Goal: Transaction & Acquisition: Purchase product/service

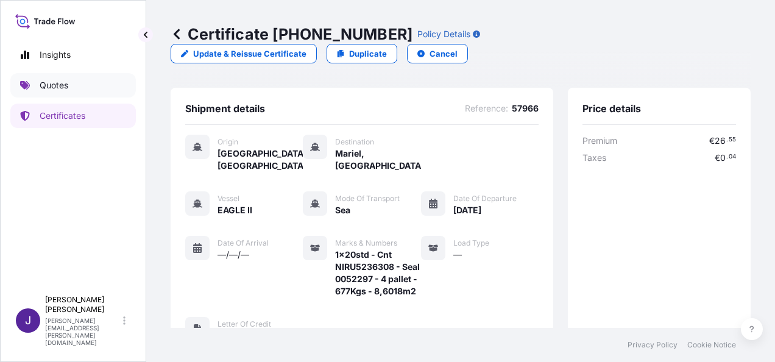
scroll to position [362, 0]
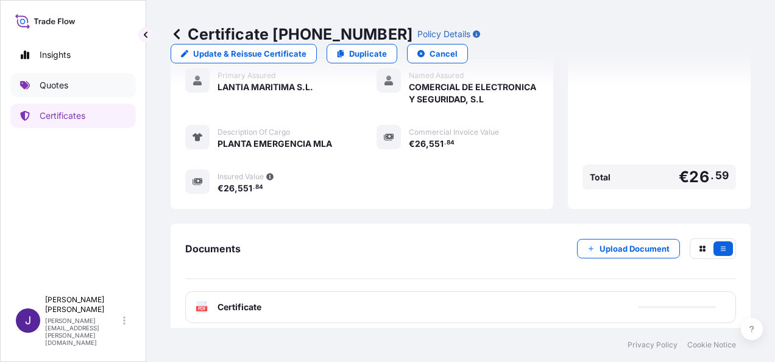
click at [84, 89] on link "Quotes" at bounding box center [72, 85] width 125 height 24
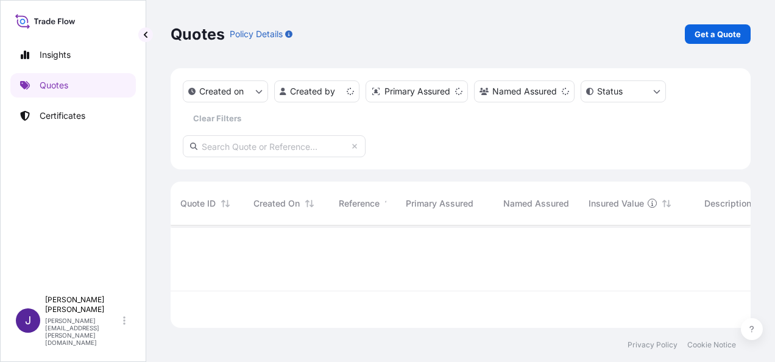
scroll to position [100, 570]
click at [717, 33] on p "Get a Quote" at bounding box center [717, 34] width 46 height 12
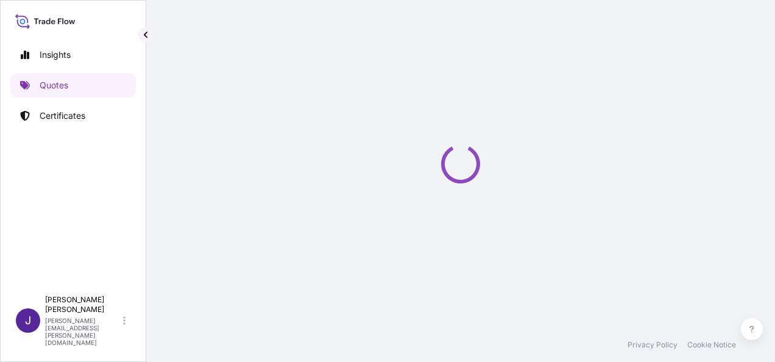
select select "Sea"
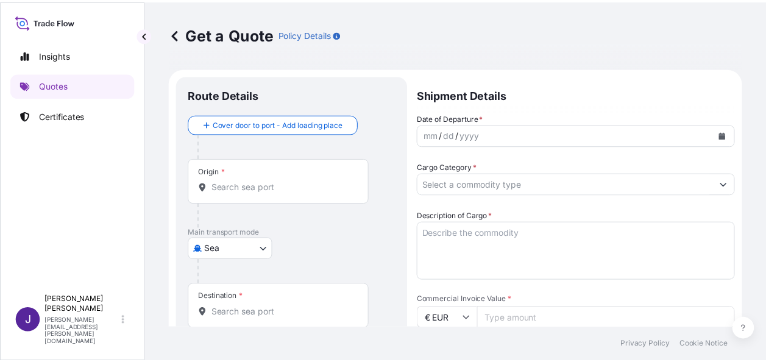
scroll to position [19, 0]
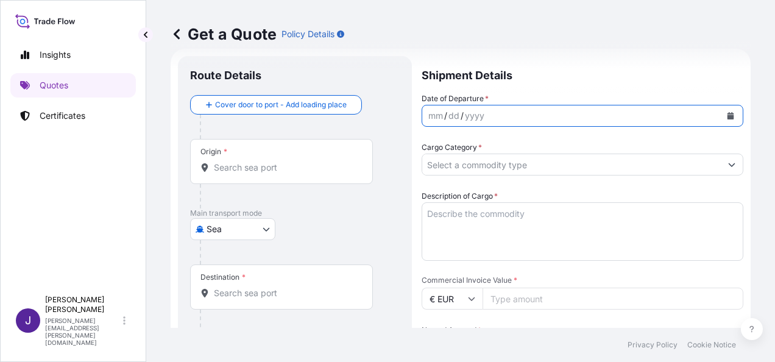
click at [727, 115] on icon "Calendar" at bounding box center [730, 115] width 7 height 7
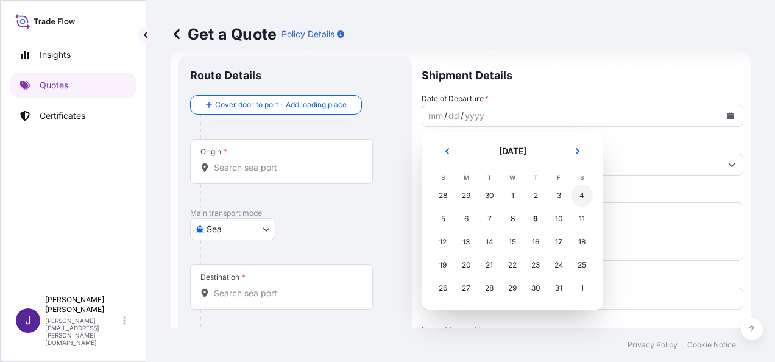
click at [582, 200] on div "4" at bounding box center [582, 196] width 22 height 22
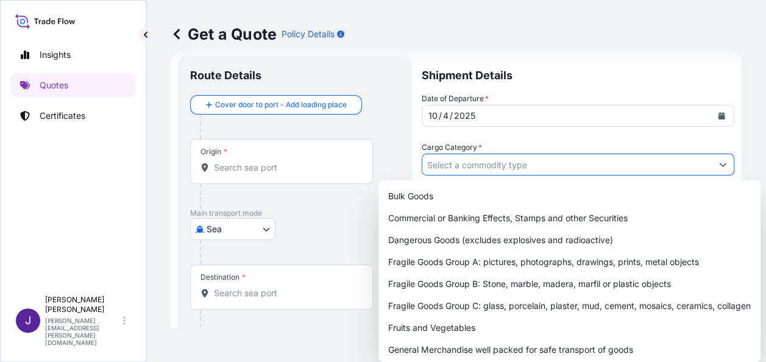
click at [591, 168] on input "Cargo Category *" at bounding box center [566, 165] width 289 height 22
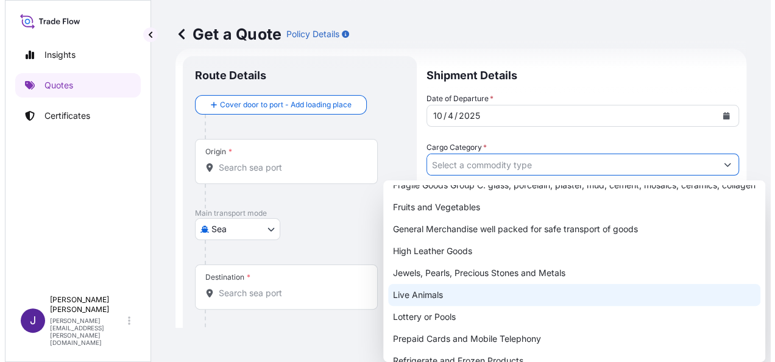
scroll to position [122, 0]
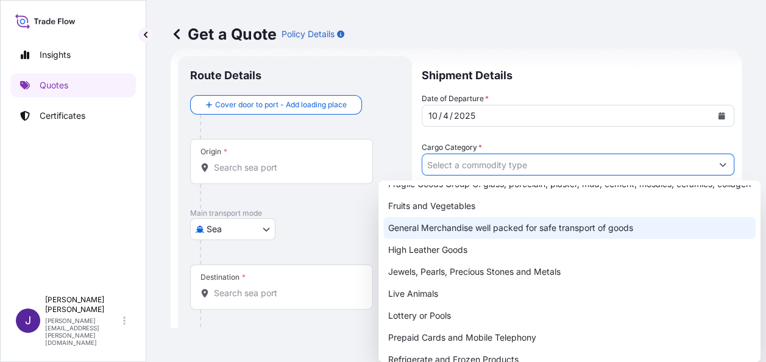
click at [467, 239] on div "General Merchandise well packed for safe transport of goods" at bounding box center [569, 228] width 372 height 22
type input "General Merchandise well packed for safe transport of goods"
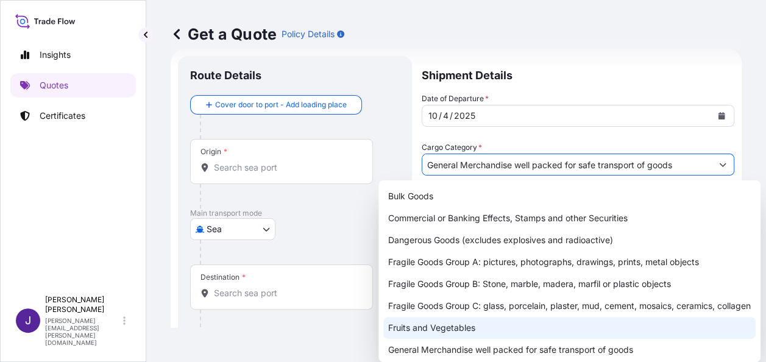
click at [256, 172] on input "Origin *" at bounding box center [286, 167] width 144 height 12
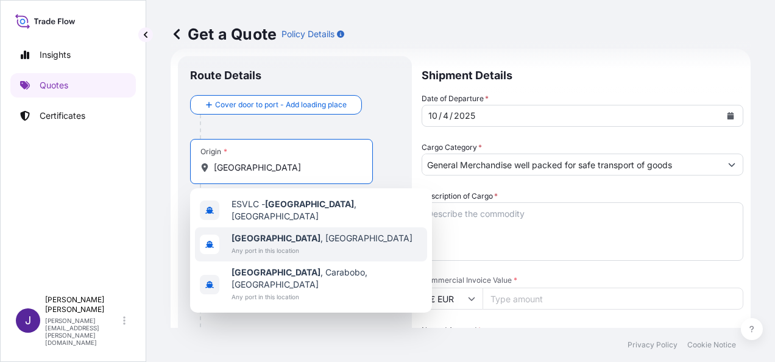
click at [264, 235] on b "[GEOGRAPHIC_DATA]" at bounding box center [275, 238] width 89 height 10
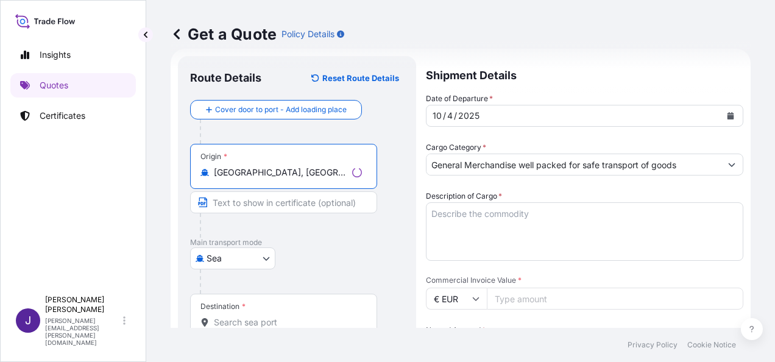
type input "[GEOGRAPHIC_DATA], [GEOGRAPHIC_DATA]"
click at [253, 319] on input "Destination *" at bounding box center [288, 322] width 148 height 12
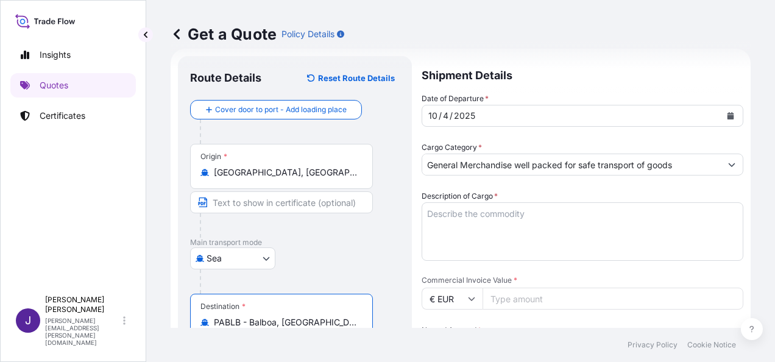
type input "PABLB - Balboa, [GEOGRAPHIC_DATA]"
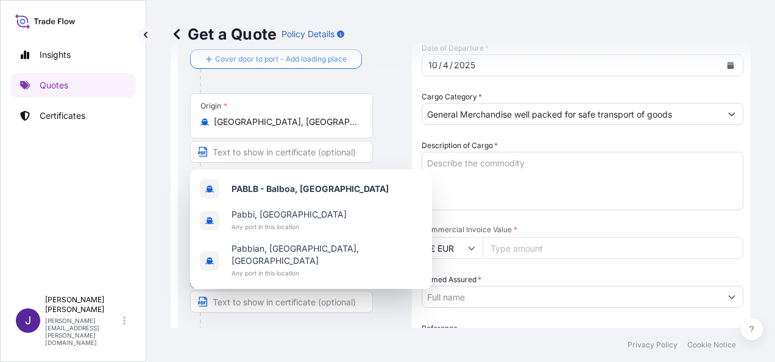
scroll to position [202, 0]
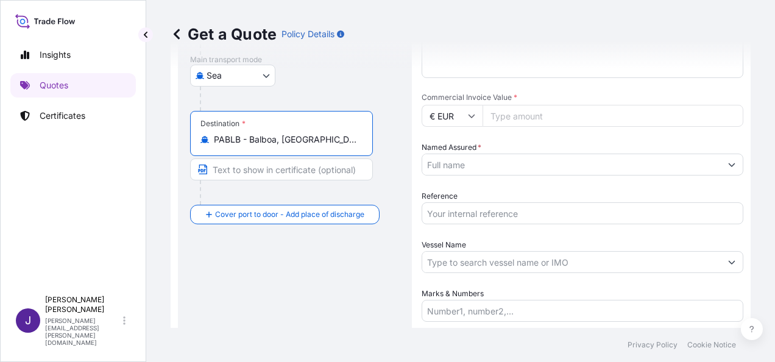
click at [504, 216] on input "Reference" at bounding box center [583, 213] width 322 height 22
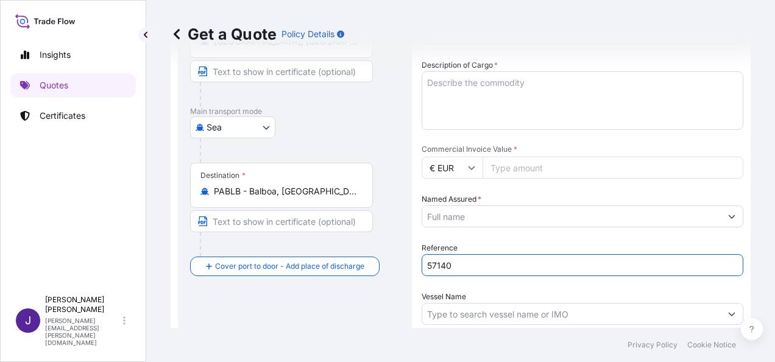
scroll to position [80, 0]
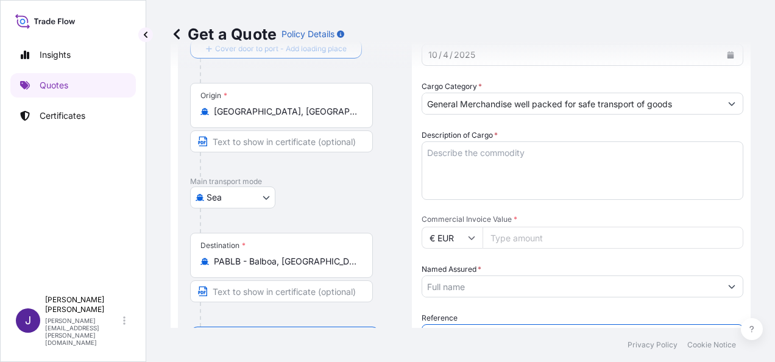
type input "57140"
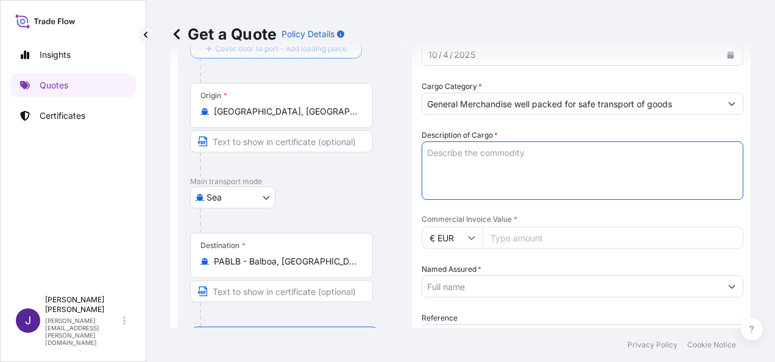
click at [512, 149] on textarea "Description of Cargo *" at bounding box center [583, 170] width 322 height 58
click at [504, 149] on textarea "Description of Cargo *" at bounding box center [583, 170] width 322 height 58
paste textarea "ASPIRADOR QUIRURGICO EUROVAC H-50 - 110V - 2 FRASCOS"
type textarea "ASPIRADOR QUIRURGICO EUROVAC H-50 - 110V - 2 FRASCOS"
click at [547, 240] on input "Commercial Invoice Value *" at bounding box center [612, 238] width 261 height 22
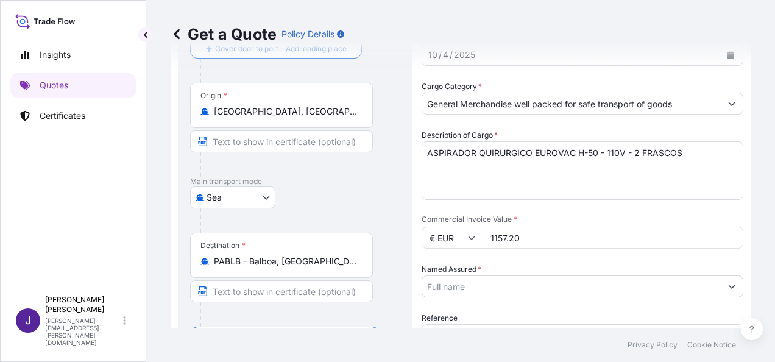
type input "1157.20"
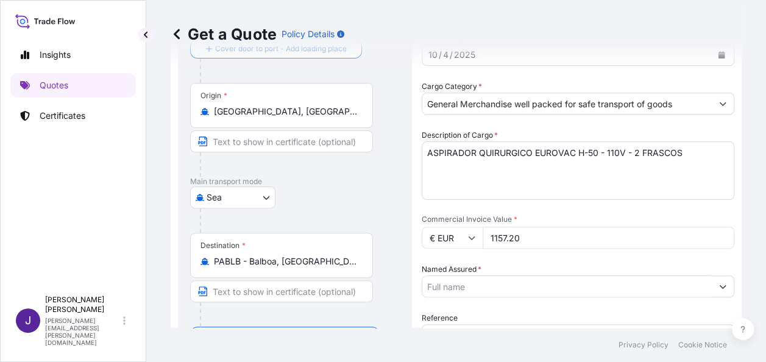
click at [534, 283] on input "Named Assured *" at bounding box center [566, 286] width 289 height 22
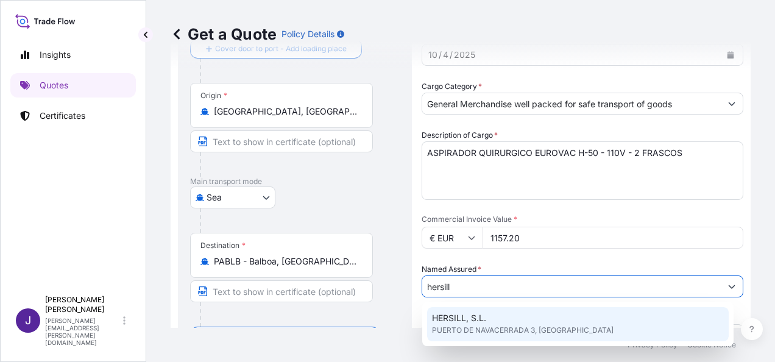
click at [523, 324] on span "PUERTO DE NAVACERRADA 3, [GEOGRAPHIC_DATA]" at bounding box center [523, 330] width 182 height 12
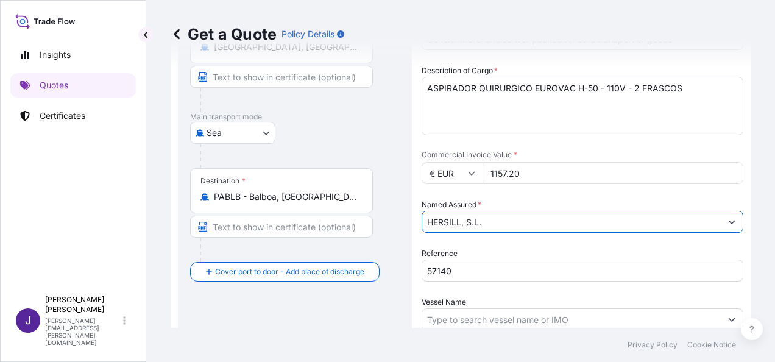
scroll to position [202, 0]
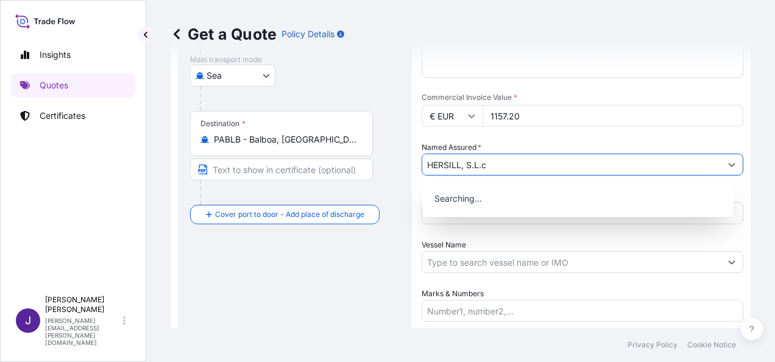
type input "HERSILL, S.L."
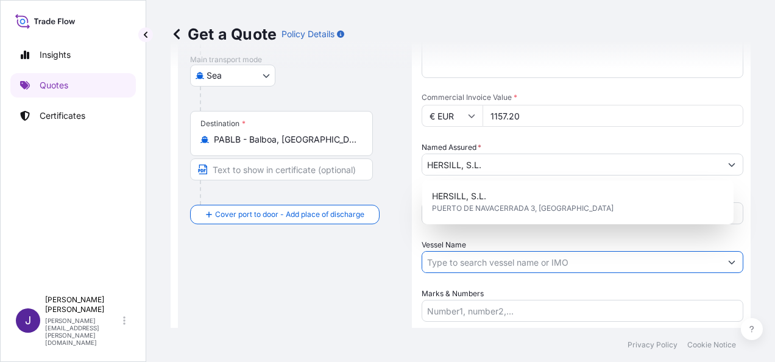
click at [462, 266] on input "Vessel Name" at bounding box center [571, 262] width 298 height 22
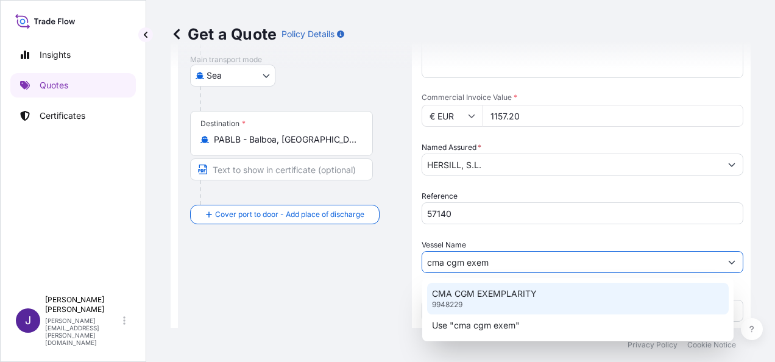
click at [474, 298] on p "CMA CGM EXEMPLARITY" at bounding box center [484, 294] width 105 height 12
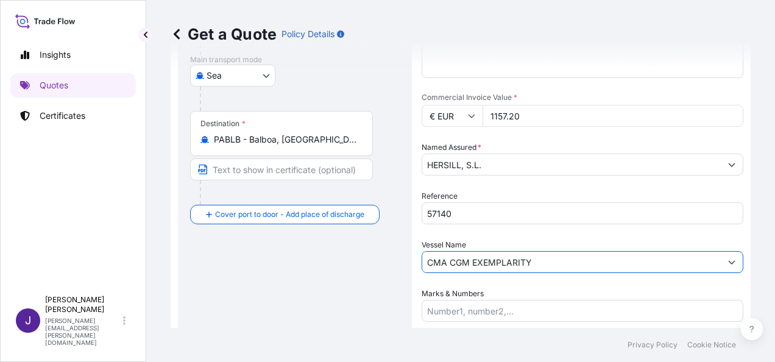
type input "CMA CGM EXEMPLARITY"
click at [485, 314] on input "Marks & Numbers" at bounding box center [583, 311] width 322 height 22
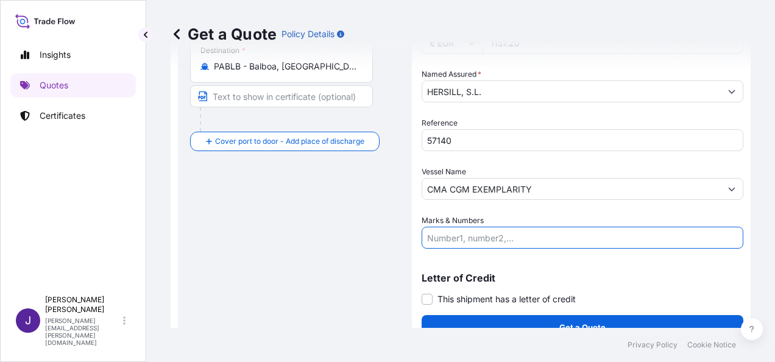
scroll to position [294, 0]
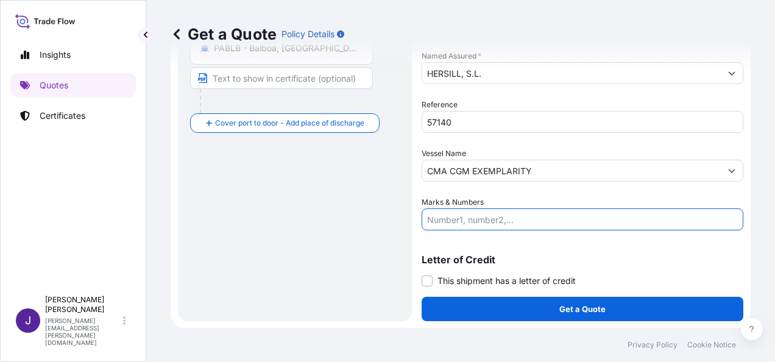
click at [485, 216] on input "Marks & Numbers" at bounding box center [583, 219] width 322 height 22
paste input "BULTOS 1, PESO: 35 KG, CBM: 0.528 CONTENEDOR: CMAU8475774, PRECINTO: L7929236"
type input "BULTOS 1, PESO: 35 KG, CBM: 0.528 CONTENEDOR: CMAU8475774, PRECINTO: L7929236"
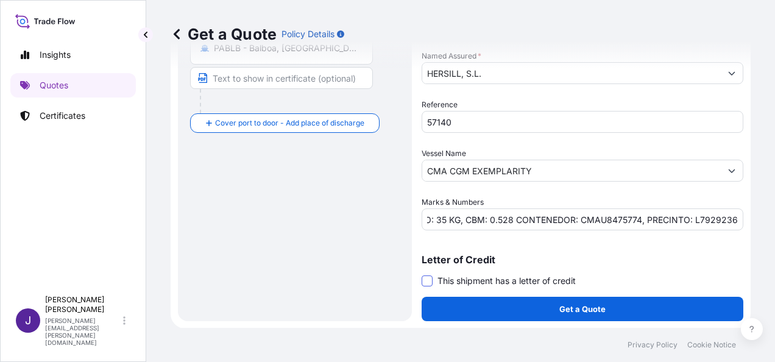
click at [429, 277] on span at bounding box center [427, 280] width 11 height 11
click at [422, 274] on input "This shipment has a letter of credit" at bounding box center [422, 274] width 0 height 0
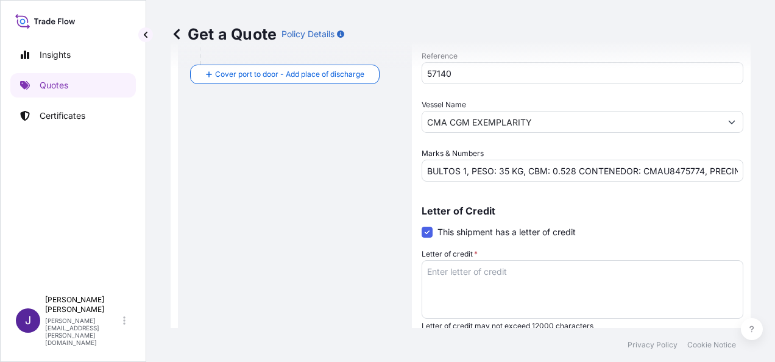
scroll to position [386, 0]
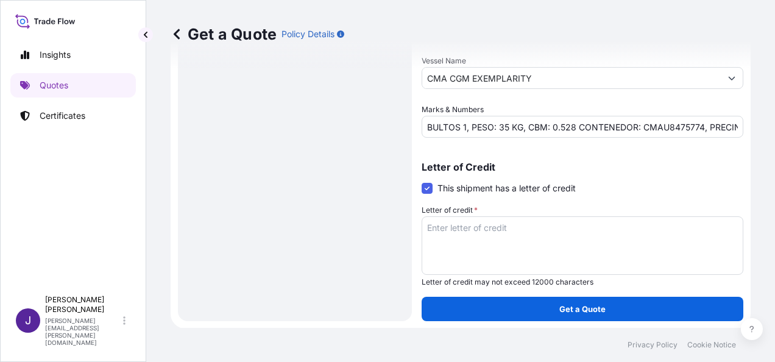
click at [467, 230] on textarea "Letter of credit *" at bounding box center [583, 245] width 322 height 58
paste textarea "HERSILL, S.L. PUERTO DE NAVACERRADA 3"
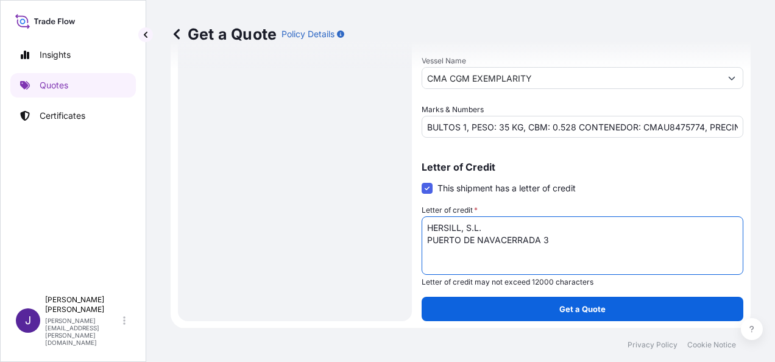
type textarea "HERSILL, S.L. PUERTO DE NAVACERRADA 3"
click at [331, 166] on div "Route Details Reset Route Details Cover door to port - Add loading place Place …" at bounding box center [295, 5] width 210 height 607
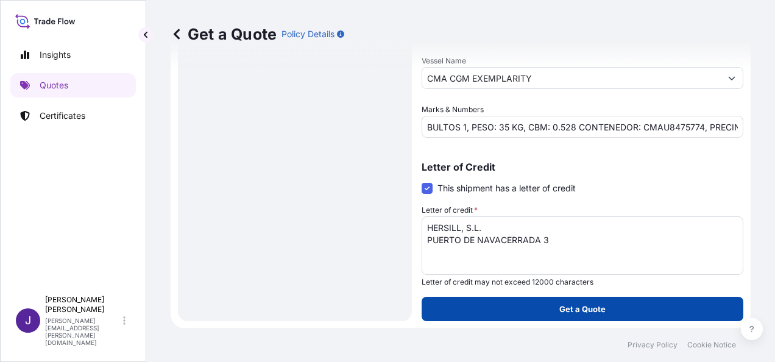
click at [596, 307] on p "Get a Quote" at bounding box center [582, 309] width 46 height 12
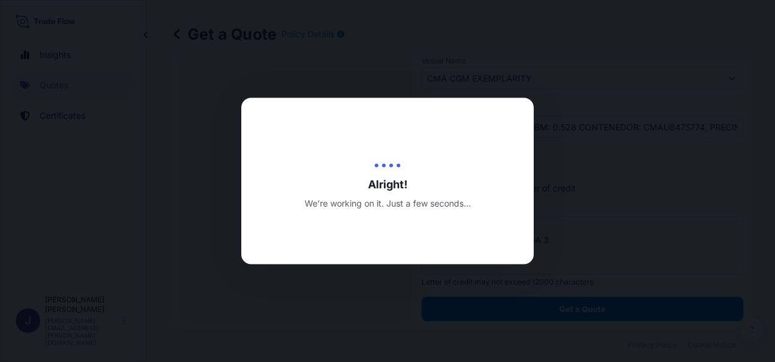
select select "Sea"
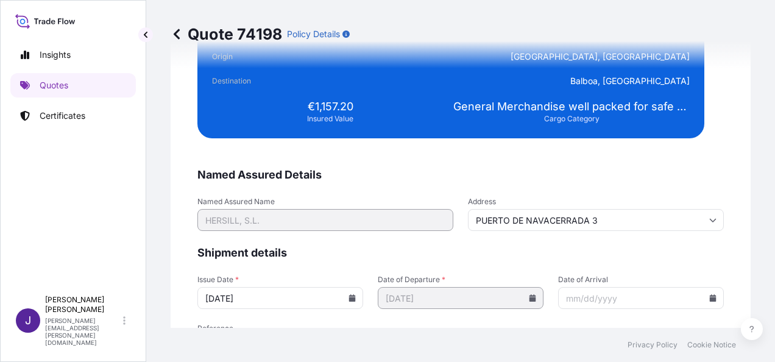
scroll to position [2453, 0]
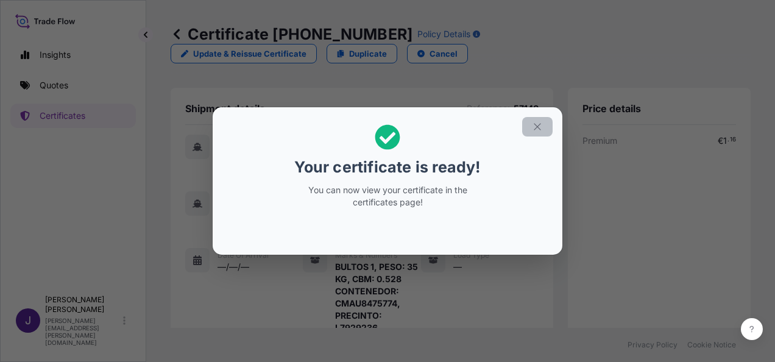
click at [542, 128] on icon "button" at bounding box center [537, 126] width 11 height 11
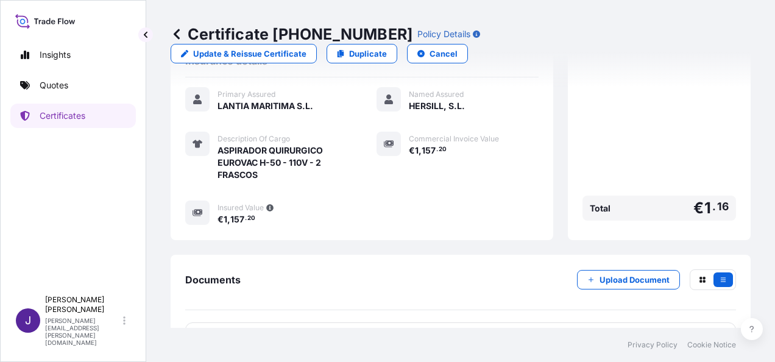
scroll to position [386, 0]
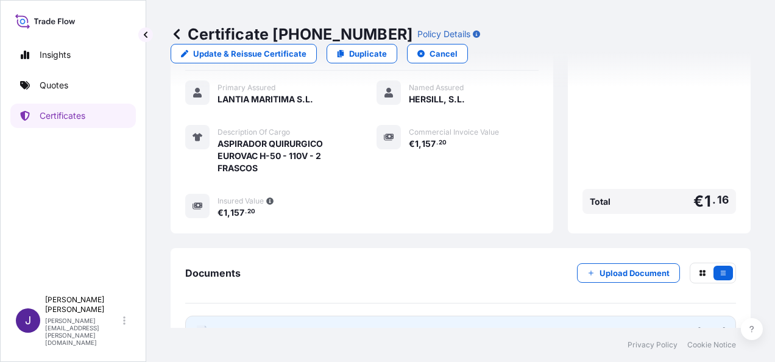
click at [411, 316] on link "PDF Certificate [DATE]" at bounding box center [460, 332] width 551 height 32
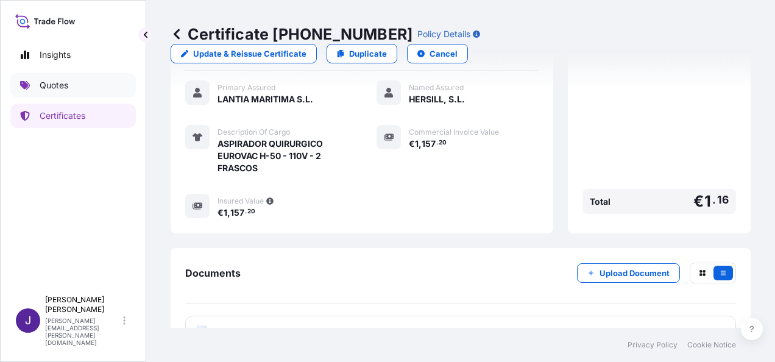
click at [63, 89] on p "Quotes" at bounding box center [54, 85] width 29 height 12
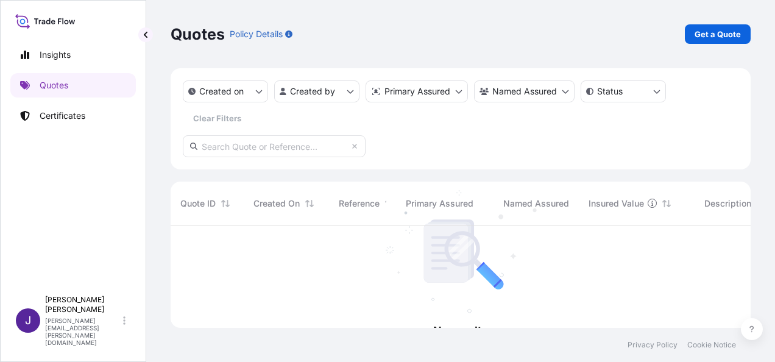
scroll to position [136, 570]
